Goal: Transaction & Acquisition: Purchase product/service

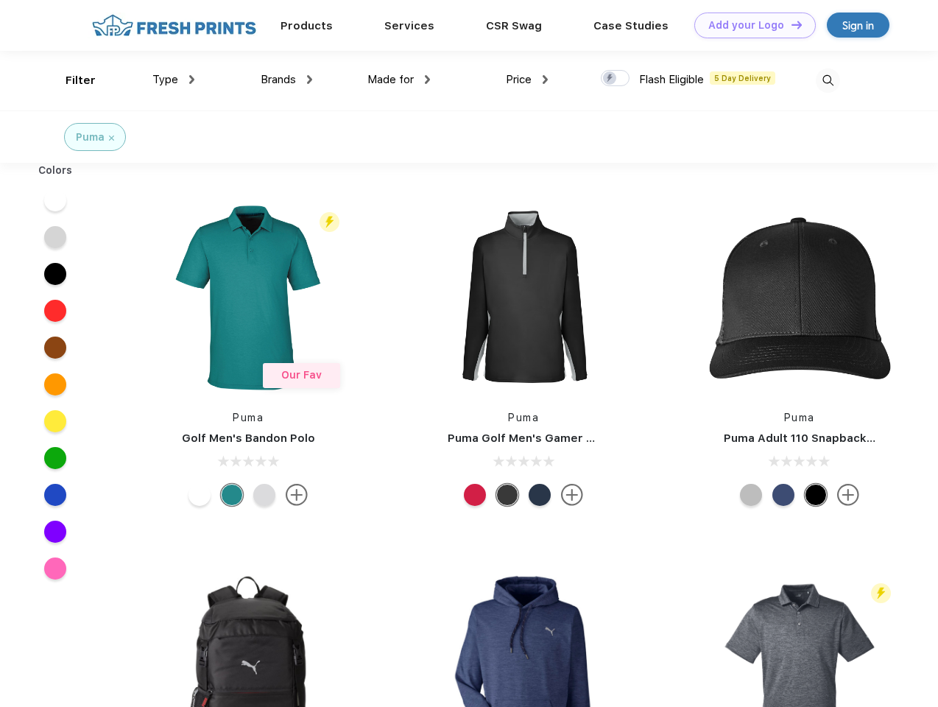
click at [749, 25] on link "Add your Logo Design Tool" at bounding box center [754, 26] width 121 height 26
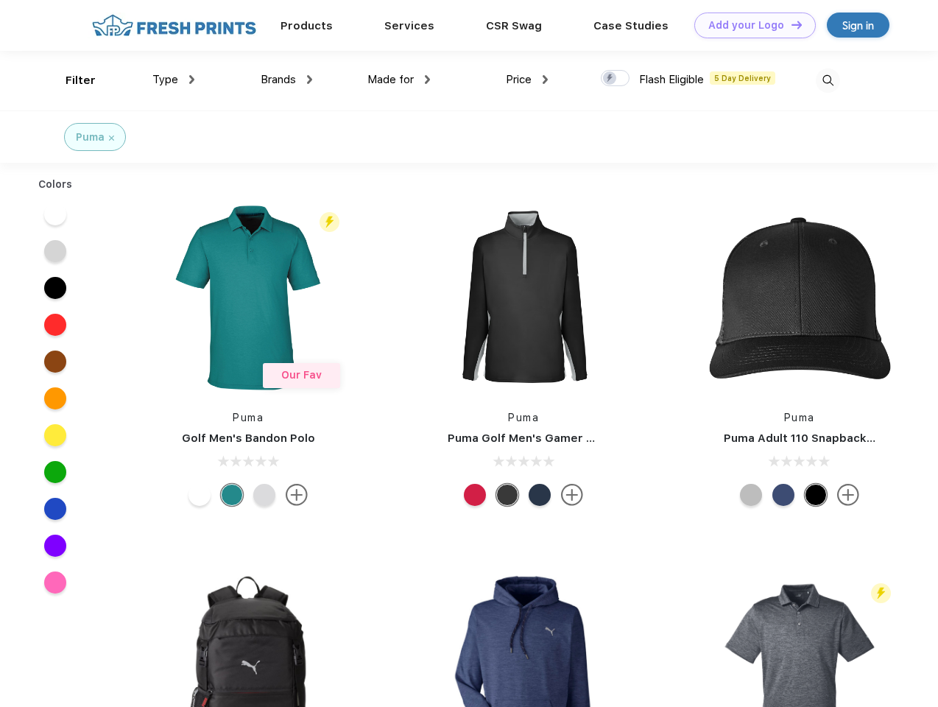
click at [0, 0] on div "Design Tool" at bounding box center [0, 0] width 0 height 0
click at [790, 24] on link "Add your Logo Design Tool" at bounding box center [754, 26] width 121 height 26
click at [71, 80] on div "Filter" at bounding box center [81, 80] width 30 height 17
click at [174, 79] on span "Type" at bounding box center [165, 79] width 26 height 13
click at [286, 79] on span "Brands" at bounding box center [278, 79] width 35 height 13
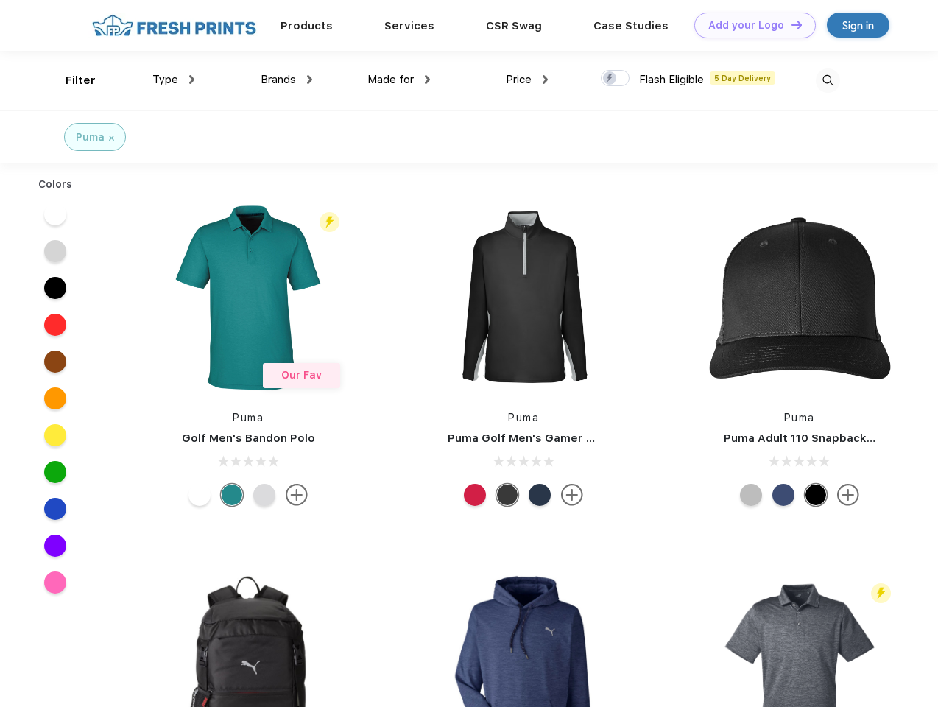
click at [399, 79] on span "Made for" at bounding box center [390, 79] width 46 height 13
click at [527, 79] on span "Price" at bounding box center [519, 79] width 26 height 13
click at [615, 79] on div at bounding box center [615, 78] width 29 height 16
click at [610, 79] on input "checkbox" at bounding box center [606, 74] width 10 height 10
click at [827, 80] on img at bounding box center [828, 80] width 24 height 24
